Goal: Task Accomplishment & Management: Use online tool/utility

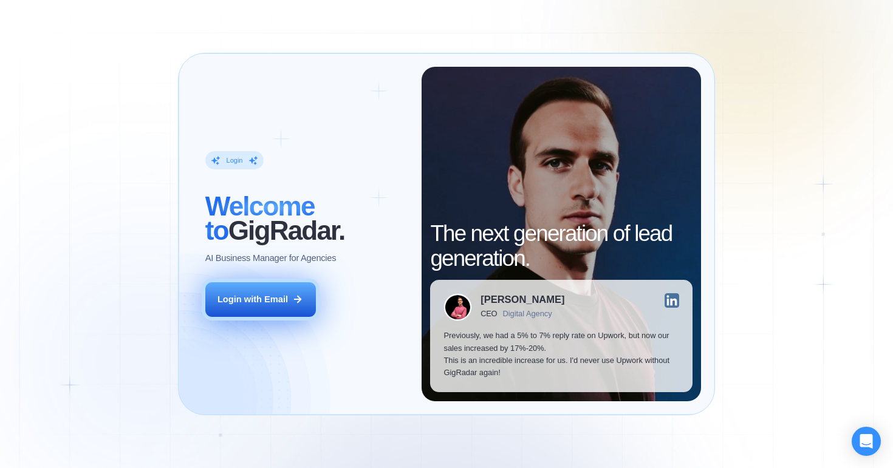
click at [308, 298] on button "Login with Email" at bounding box center [260, 299] width 111 height 35
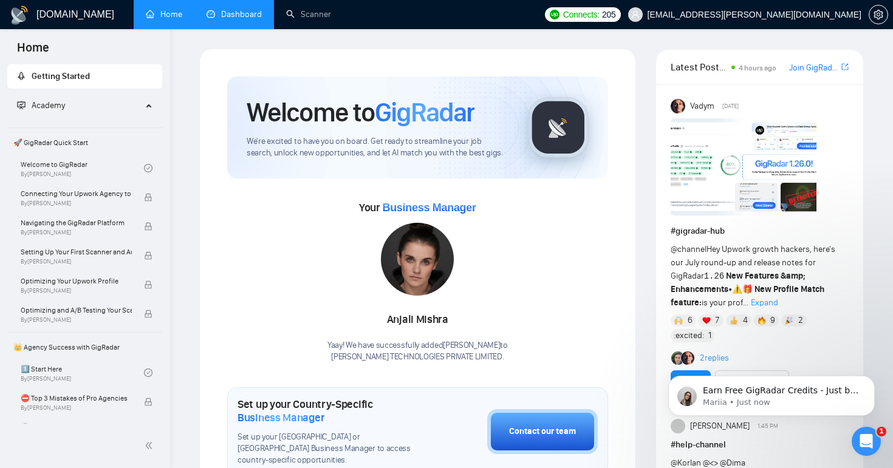
click at [226, 9] on link "Dashboard" at bounding box center [233, 14] width 55 height 10
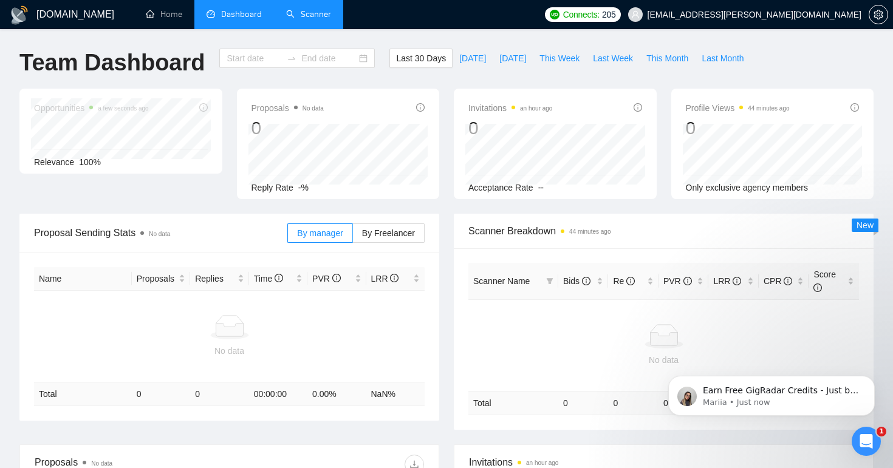
type input "[DATE]"
click at [305, 14] on link "Scanner" at bounding box center [308, 14] width 45 height 10
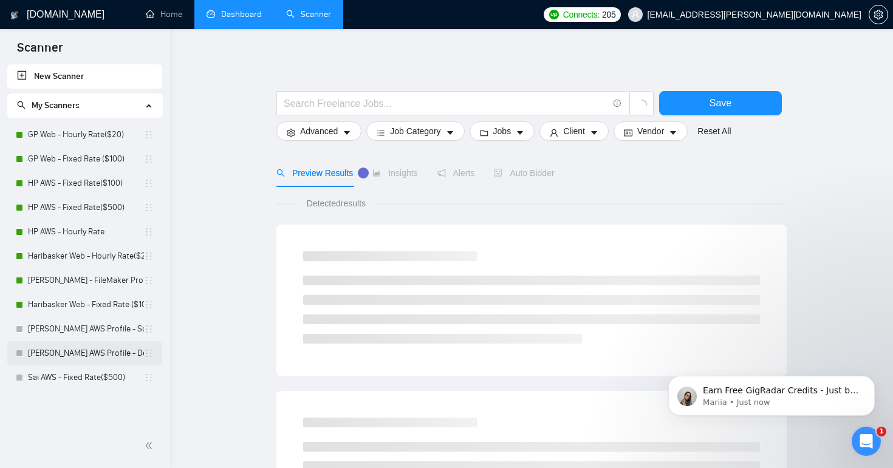
scroll to position [12, 0]
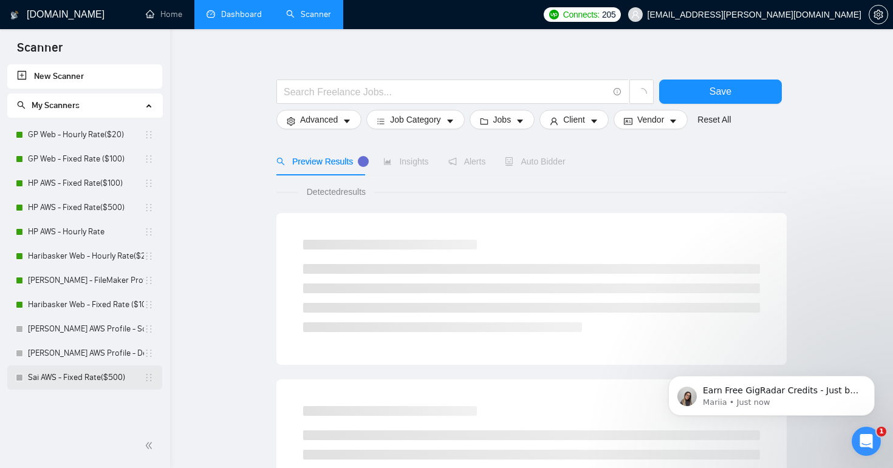
click at [61, 379] on link "Sai AWS - Fixed Rate($500)" at bounding box center [86, 378] width 116 height 24
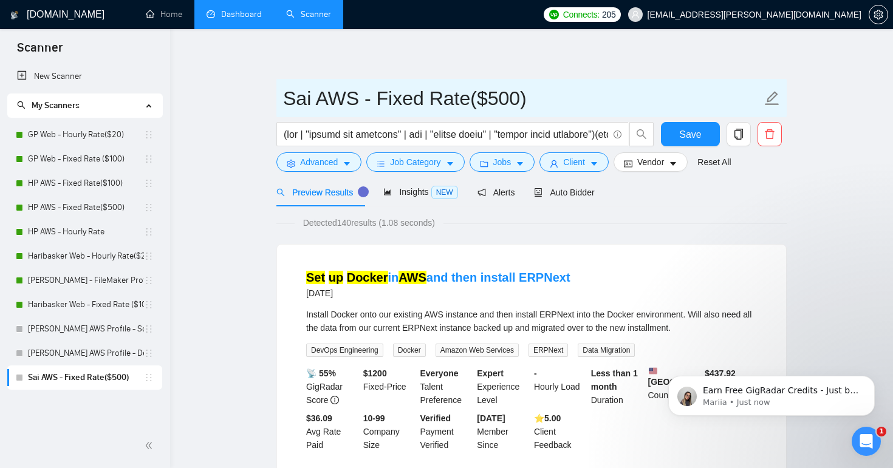
click at [774, 95] on icon "edit" at bounding box center [772, 98] width 16 height 16
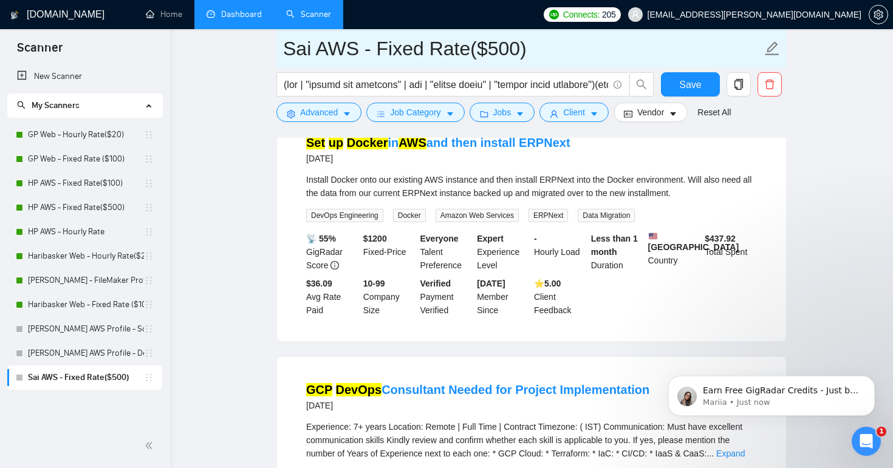
scroll to position [152, 0]
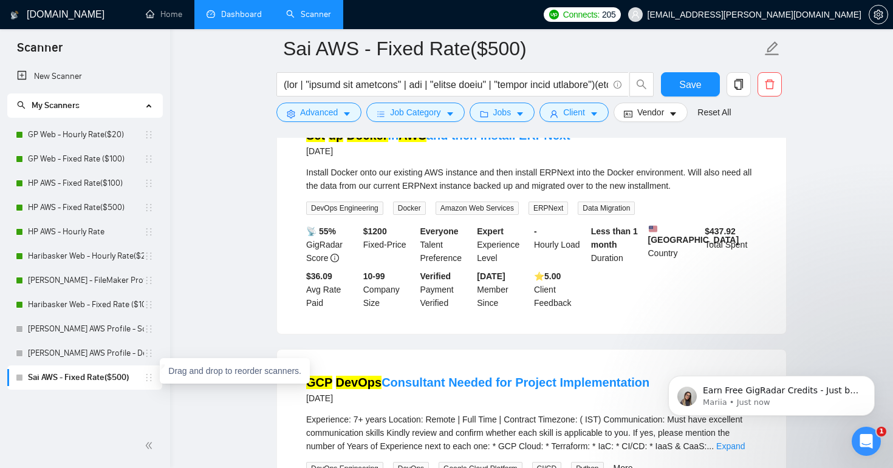
click at [150, 378] on icon "holder" at bounding box center [149, 378] width 10 height 10
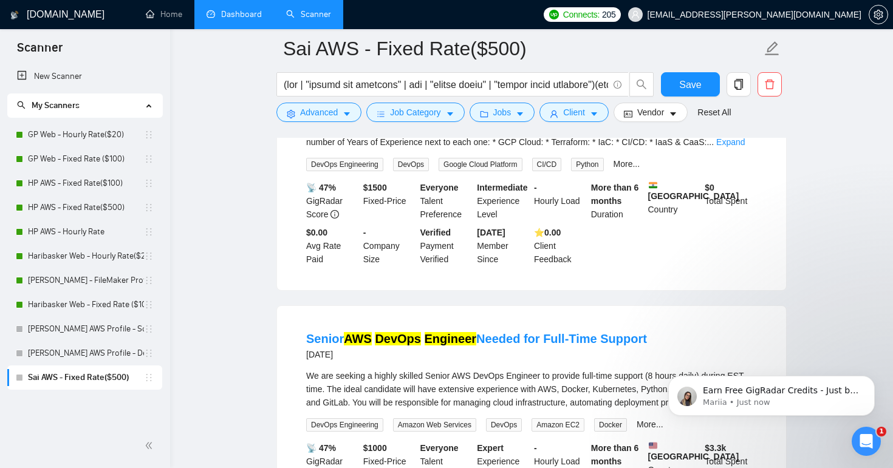
scroll to position [472, 0]
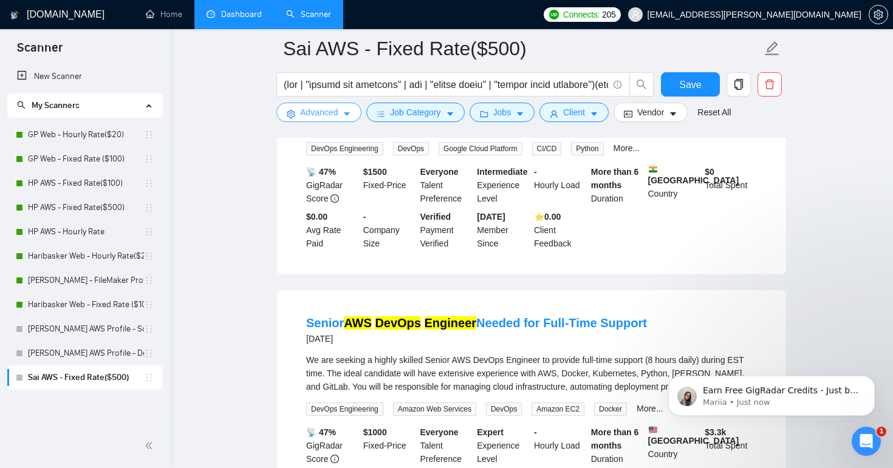
click at [345, 107] on button "Advanced" at bounding box center [318, 112] width 85 height 19
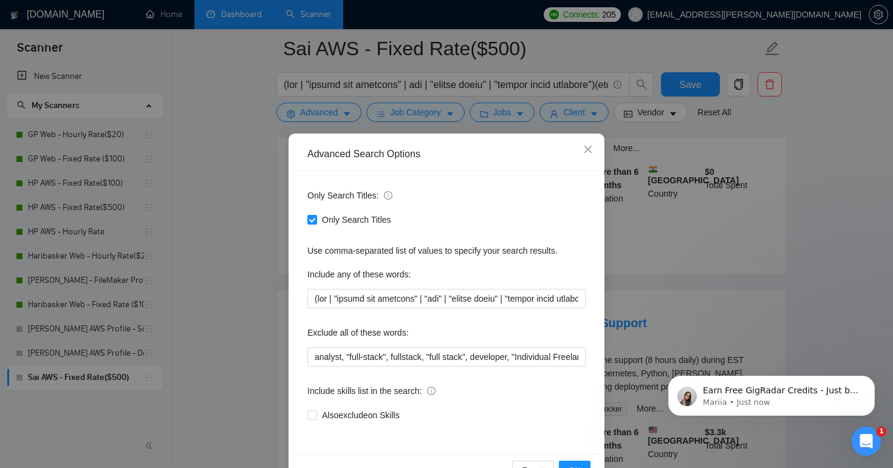
click at [247, 119] on div "Advanced Search Options Only Search Titles: Only Search Titles Use comma-separa…" at bounding box center [446, 234] width 893 height 468
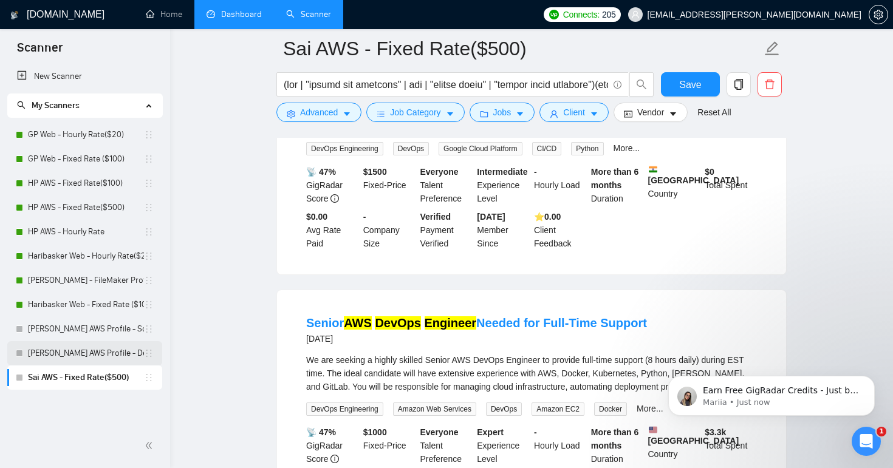
click at [77, 359] on link "[PERSON_NAME] AWS Profile - DevOps" at bounding box center [86, 353] width 116 height 24
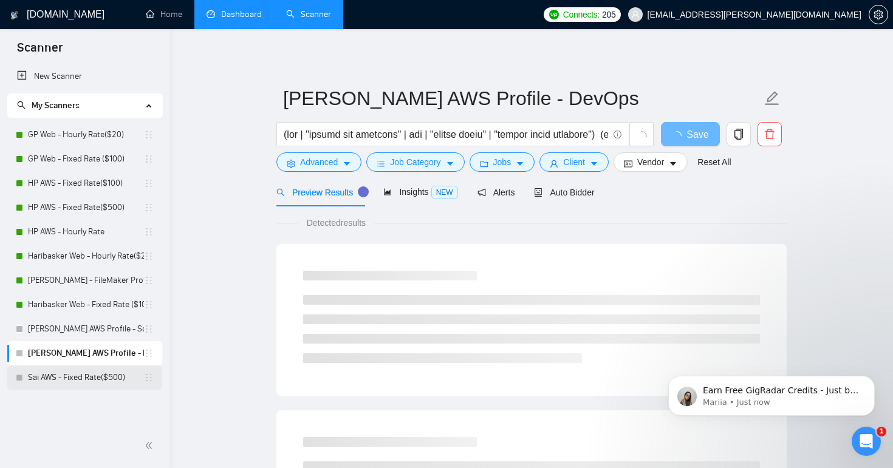
click at [69, 378] on link "Sai AWS - Fixed Rate($500)" at bounding box center [86, 378] width 116 height 24
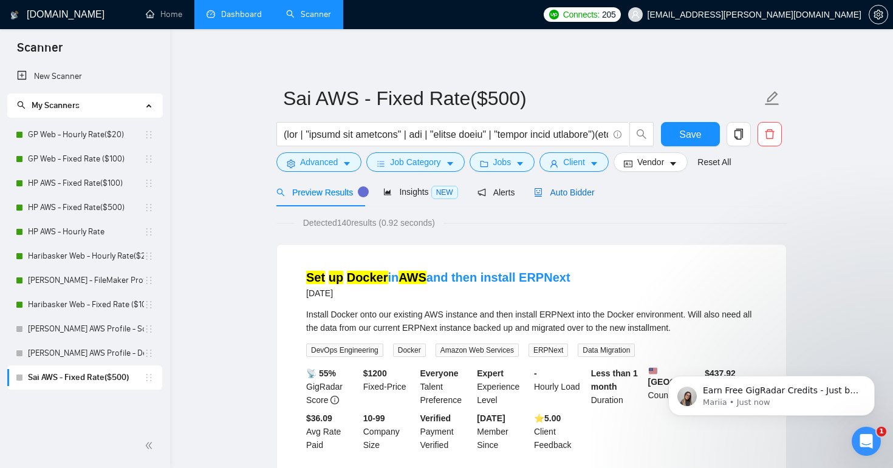
click at [561, 197] on span "Auto Bidder" at bounding box center [564, 193] width 60 height 10
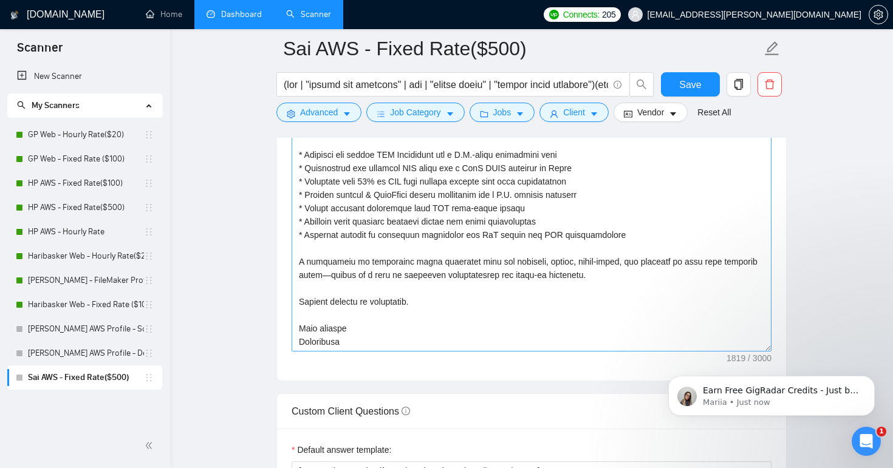
scroll to position [347, 0]
click at [683, 236] on textarea "Cover letter template:" at bounding box center [531, 214] width 480 height 273
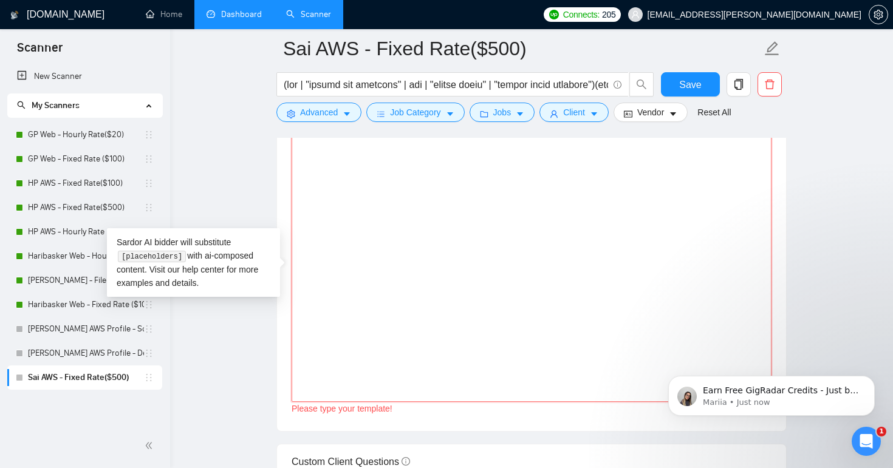
scroll to position [1488, 0]
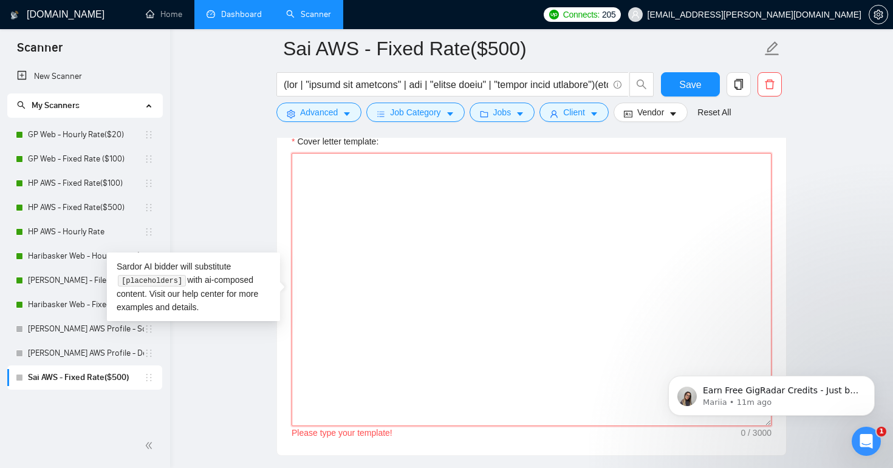
paste textarea "Lo ipsum! D's a Consectet Adipiscing Elitseddoeius (TEM) inci 9+ utlab et dolor…"
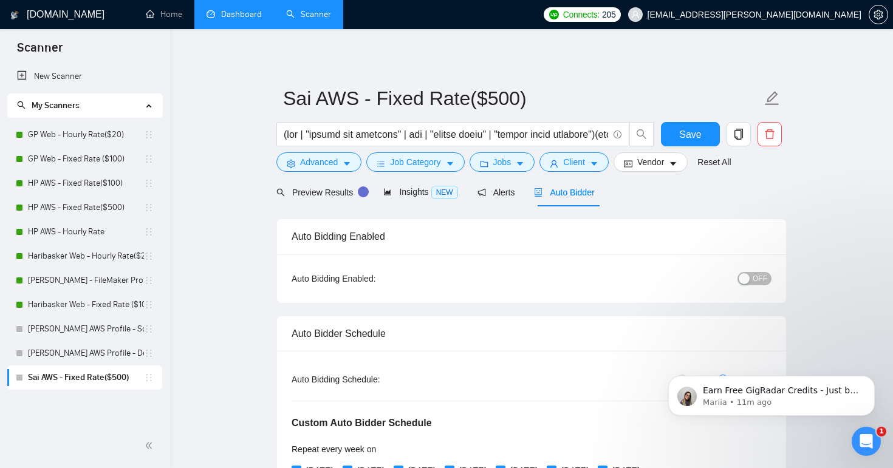
scroll to position [0, 0]
type textarea "Lo ipsum! D's a Consectet Adipiscing Elitseddoeius (TEM) inci 9+ utlab et dolor…"
click at [750, 275] on button "OFF" at bounding box center [754, 278] width 34 height 13
click at [696, 141] on span "Save" at bounding box center [690, 134] width 22 height 15
click at [689, 138] on span "Save" at bounding box center [690, 134] width 22 height 15
